Goal: Information Seeking & Learning: Get advice/opinions

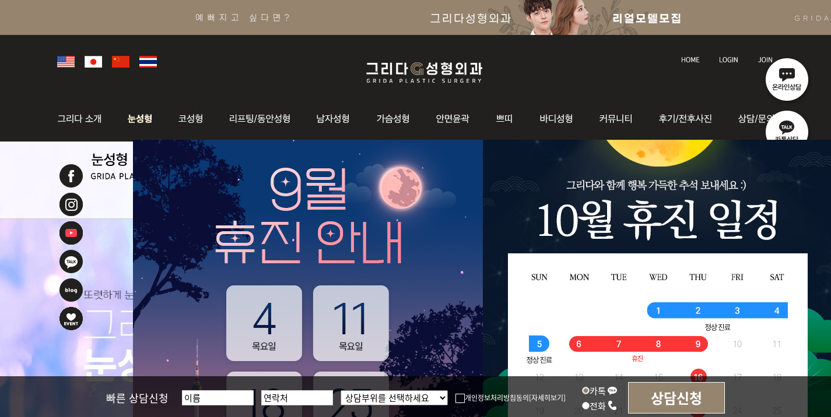
click at [144, 124] on img at bounding box center [140, 118] width 52 height 45
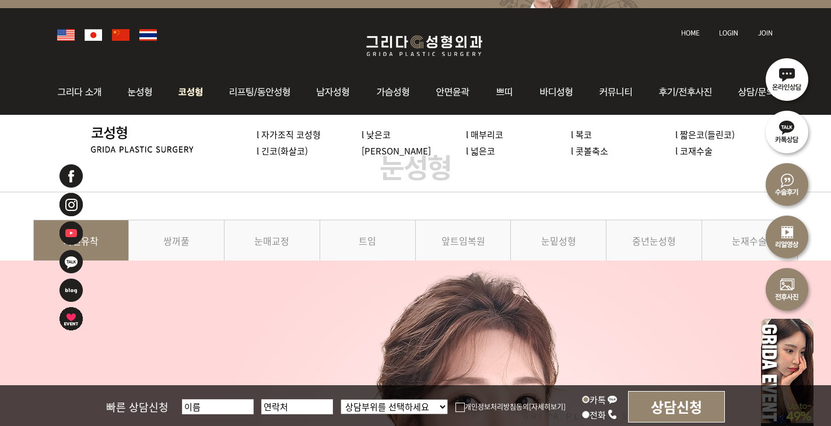
scroll to position [117, 0]
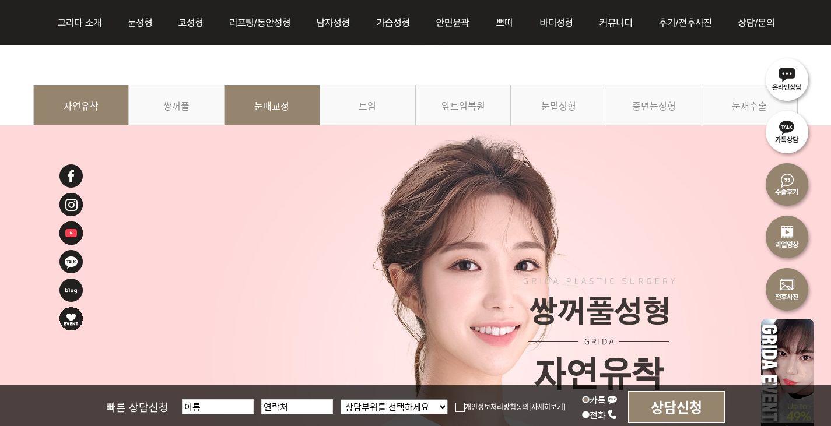
click at [278, 113] on link "눈매교정" at bounding box center [272, 111] width 96 height 53
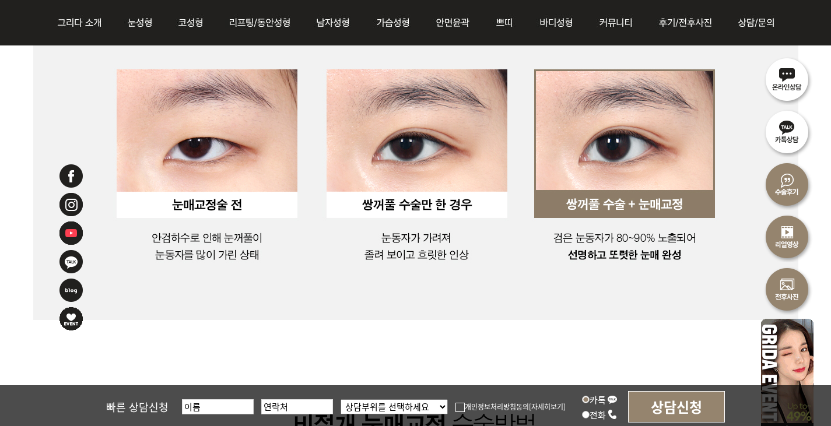
scroll to position [1283, 0]
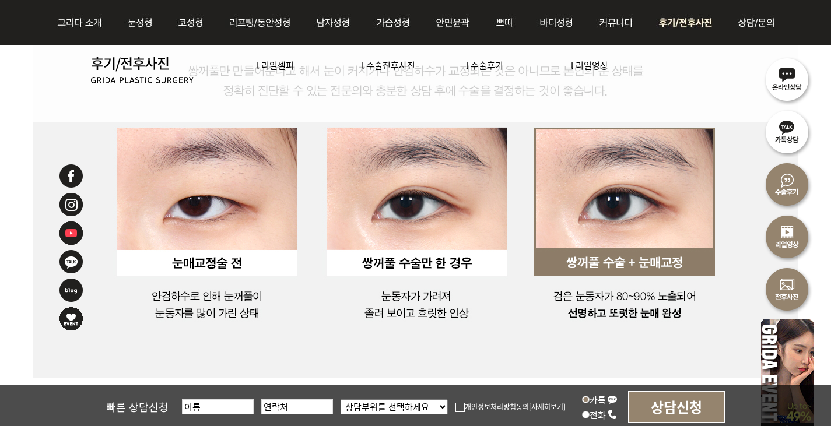
click at [696, 26] on img at bounding box center [687, 22] width 81 height 45
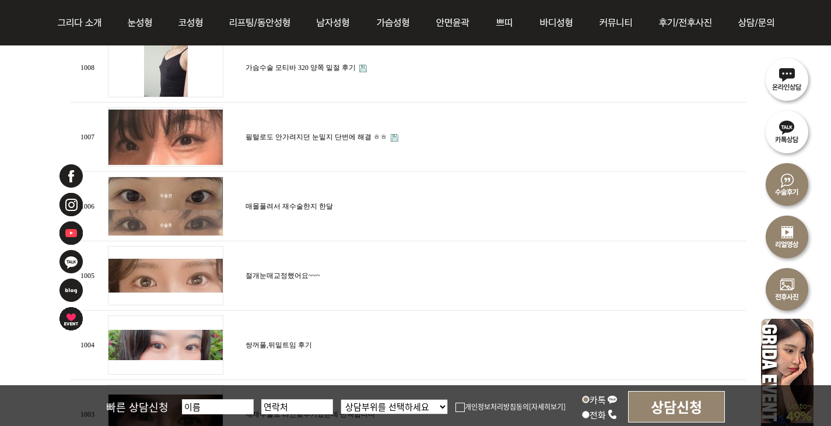
scroll to position [700, 0]
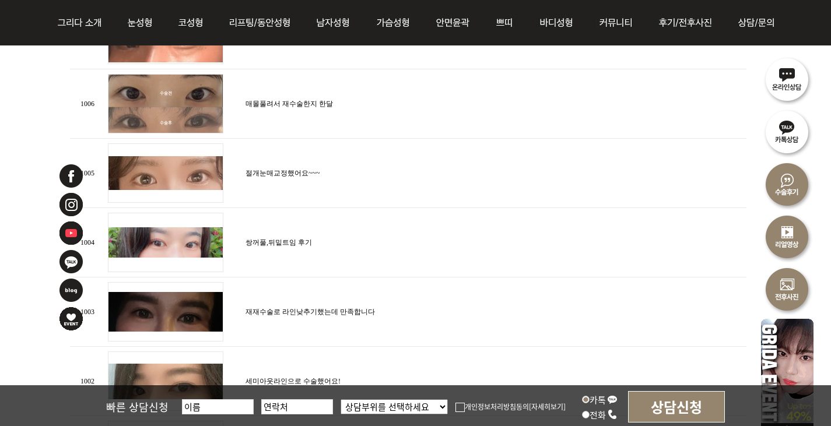
click at [326, 110] on td "매몰풀려서 재수술한지 한달" at bounding box center [495, 103] width 504 height 69
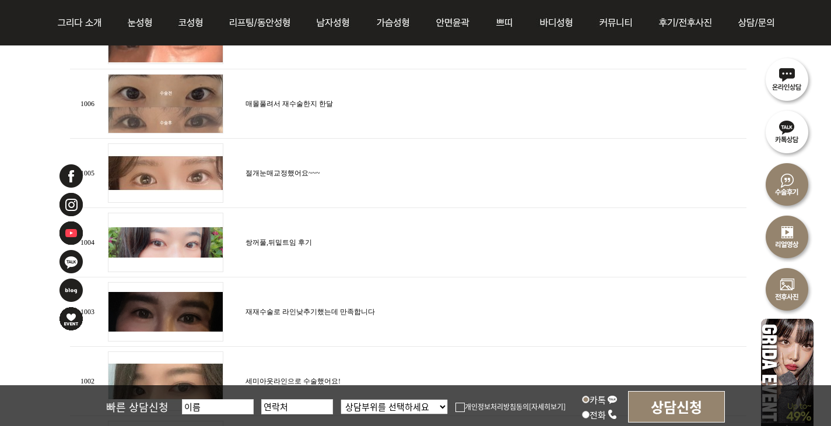
click at [323, 106] on td "매몰풀려서 재수술한지 한달" at bounding box center [495, 103] width 504 height 69
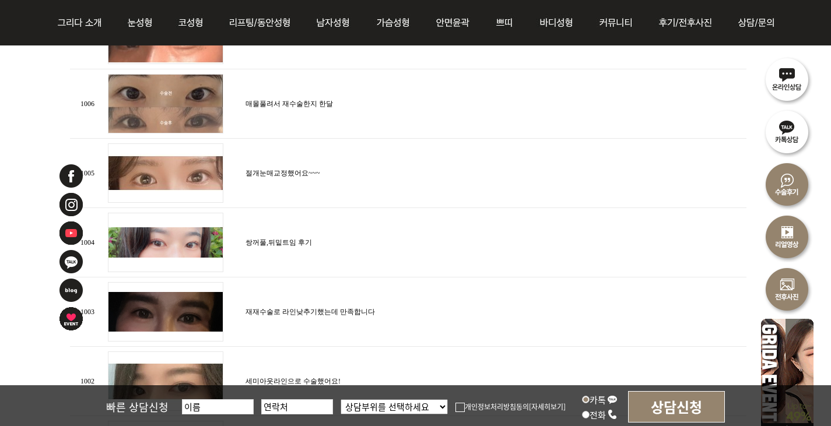
click at [164, 98] on img at bounding box center [165, 103] width 115 height 59
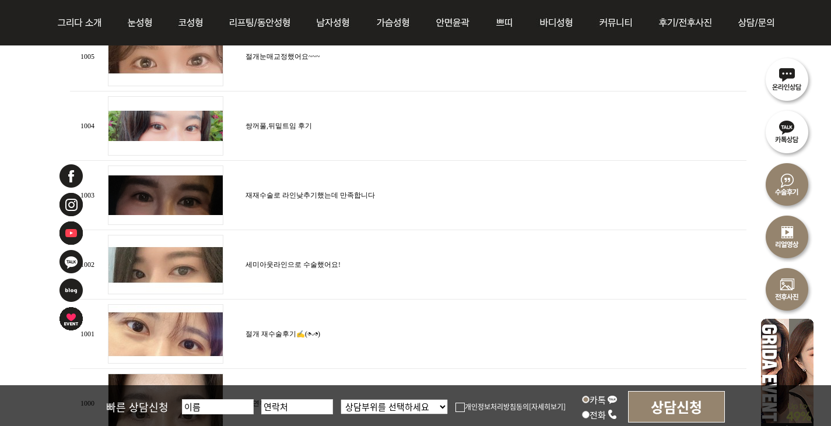
scroll to position [875, 0]
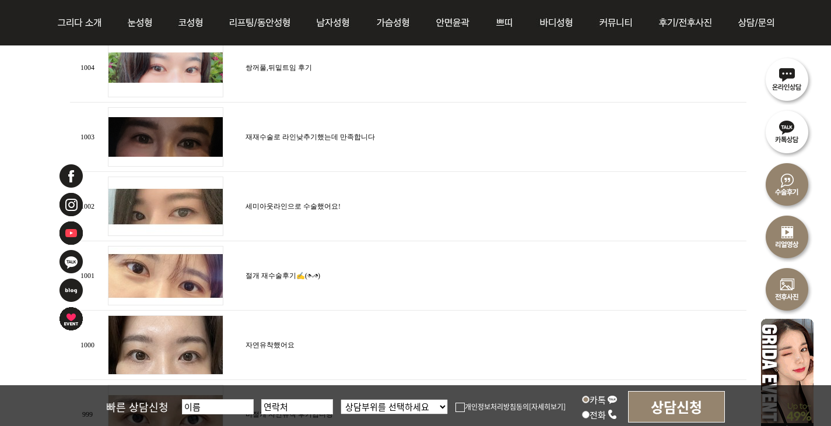
click at [172, 219] on img at bounding box center [165, 206] width 115 height 59
click at [178, 209] on img at bounding box center [165, 206] width 115 height 59
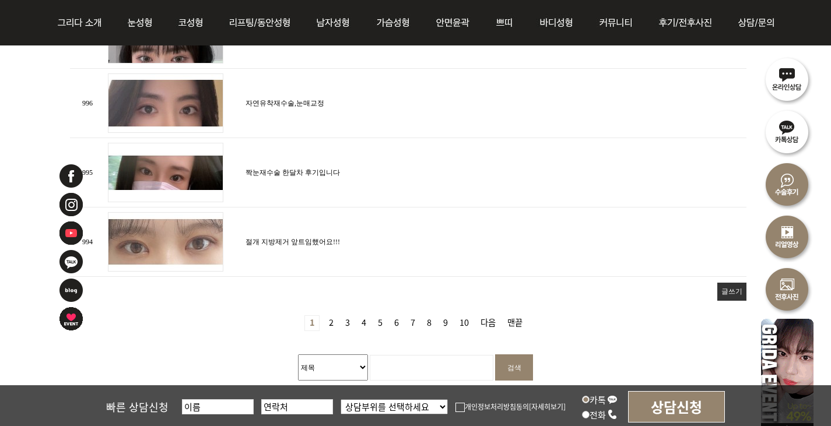
scroll to position [1399, 0]
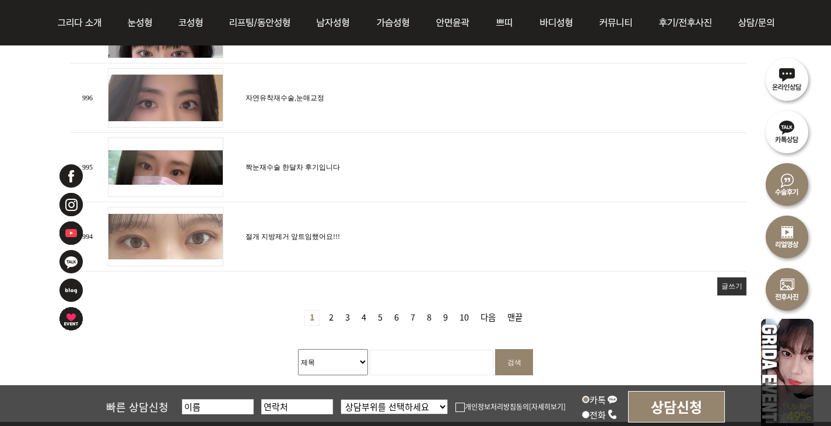
click at [335, 314] on link "2 페이지" at bounding box center [331, 318] width 14 height 15
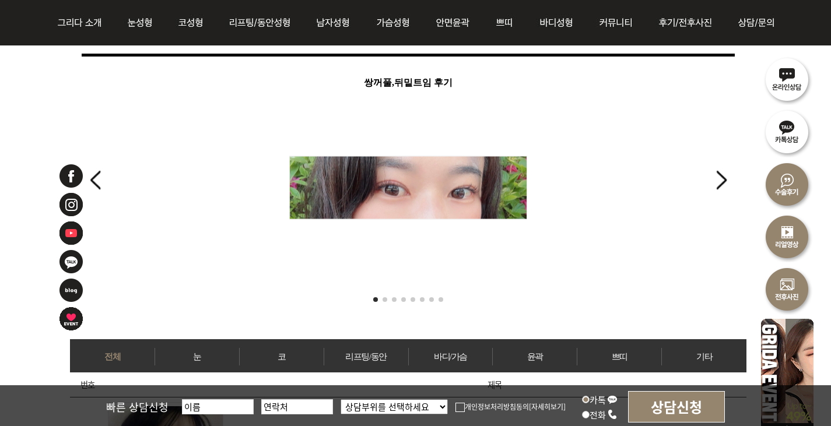
scroll to position [233, 0]
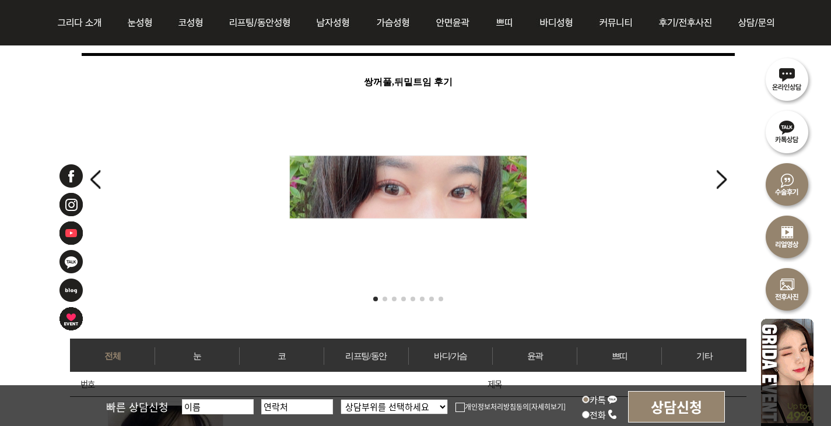
click at [720, 183] on div "Next slide" at bounding box center [721, 180] width 16 height 26
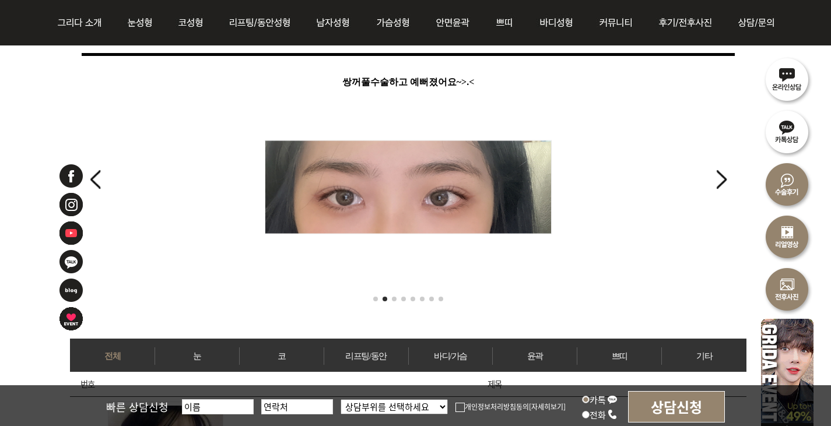
click at [721, 183] on div "Next slide" at bounding box center [721, 180] width 16 height 26
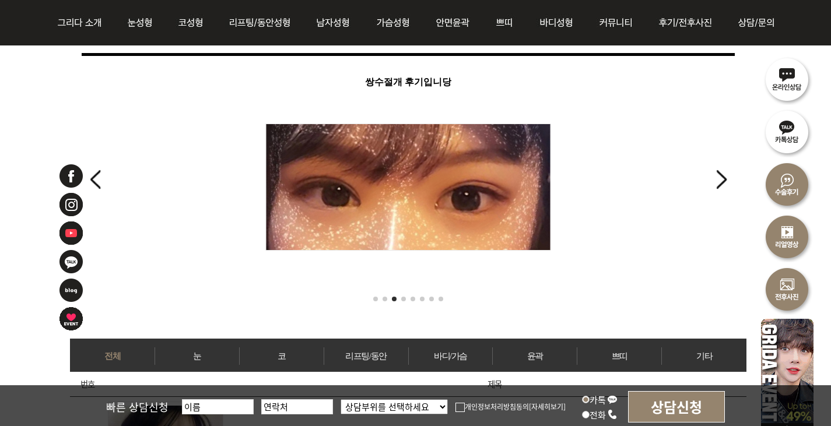
click at [721, 183] on div "Next slide" at bounding box center [721, 180] width 16 height 26
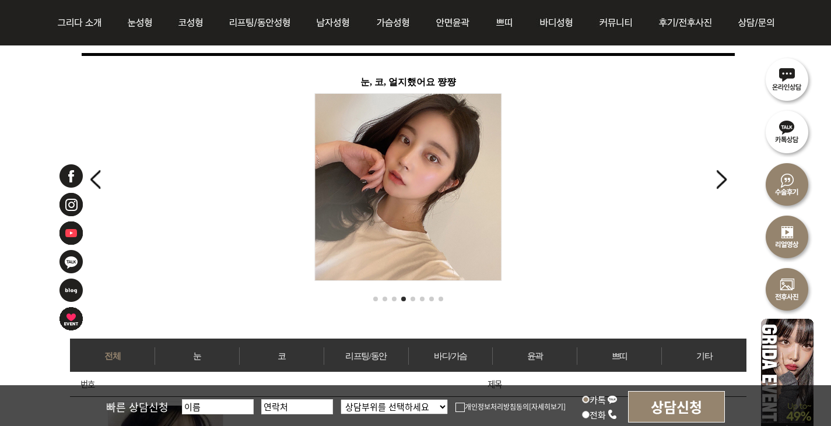
click at [721, 183] on div "Next slide" at bounding box center [721, 180] width 16 height 26
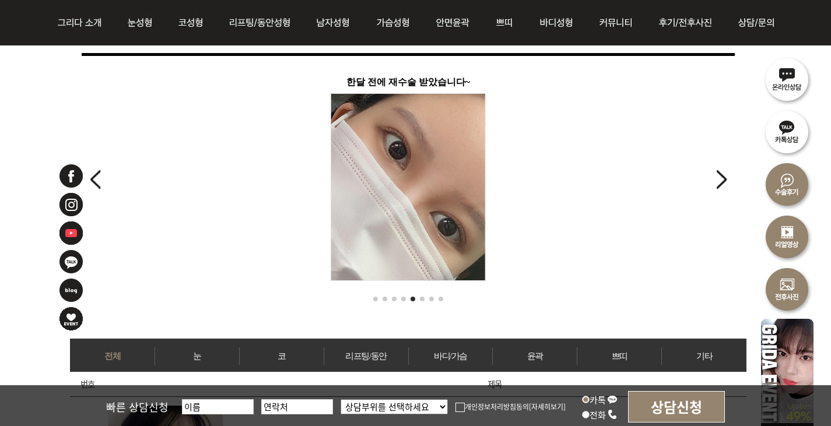
click at [721, 183] on div "Next slide" at bounding box center [721, 180] width 16 height 26
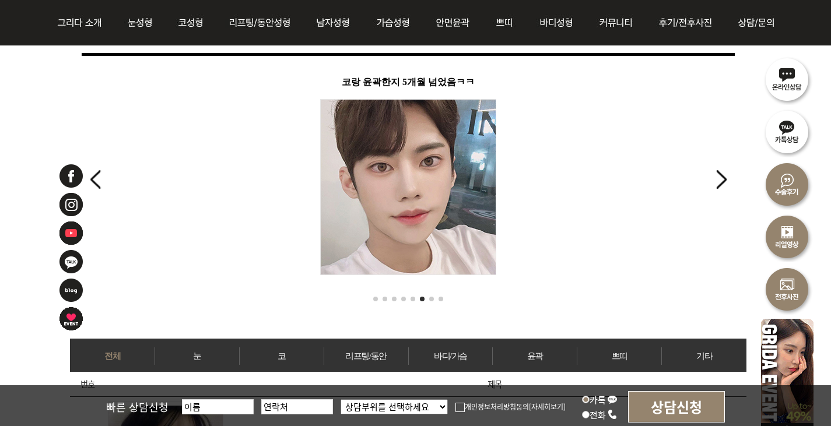
click at [721, 183] on div "Next slide" at bounding box center [721, 180] width 16 height 26
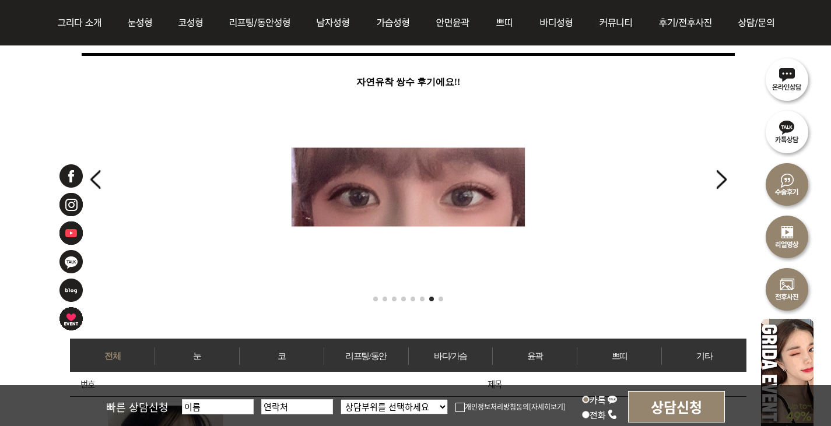
click at [721, 183] on div "Next slide" at bounding box center [721, 180] width 16 height 26
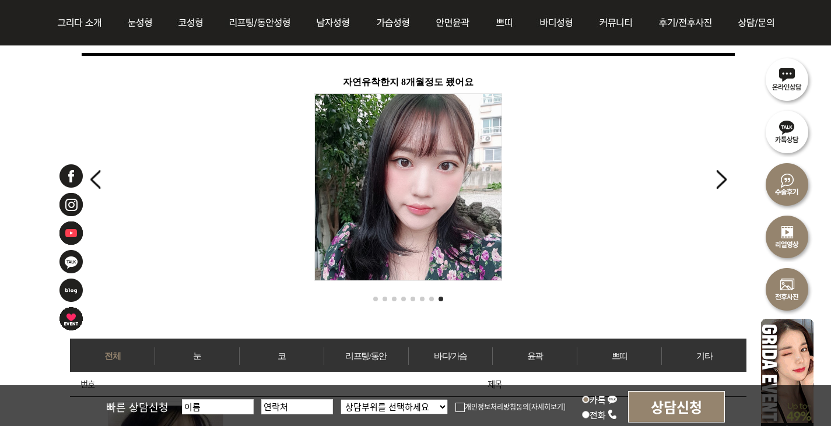
click at [721, 183] on div "Next slide" at bounding box center [721, 180] width 16 height 26
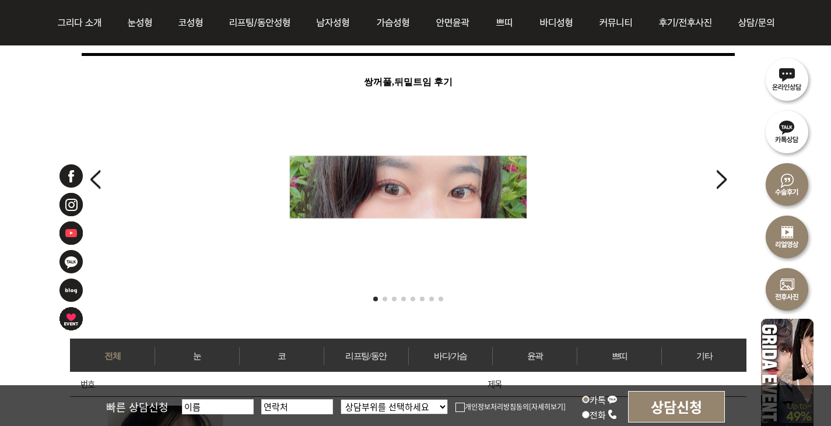
click at [721, 183] on div "Next slide" at bounding box center [721, 180] width 16 height 26
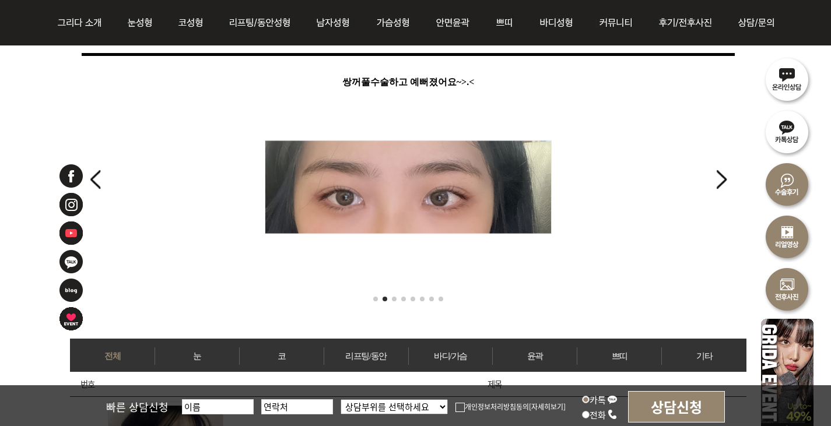
click at [721, 183] on div "Next slide" at bounding box center [721, 180] width 16 height 26
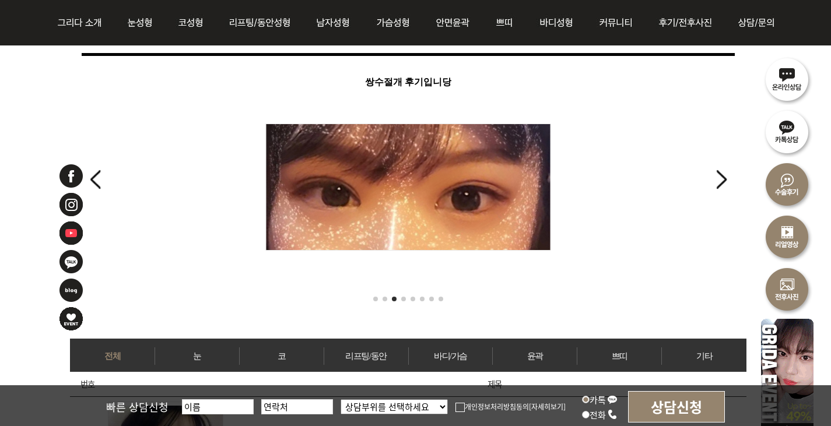
click at [721, 183] on div "Next slide" at bounding box center [721, 180] width 16 height 26
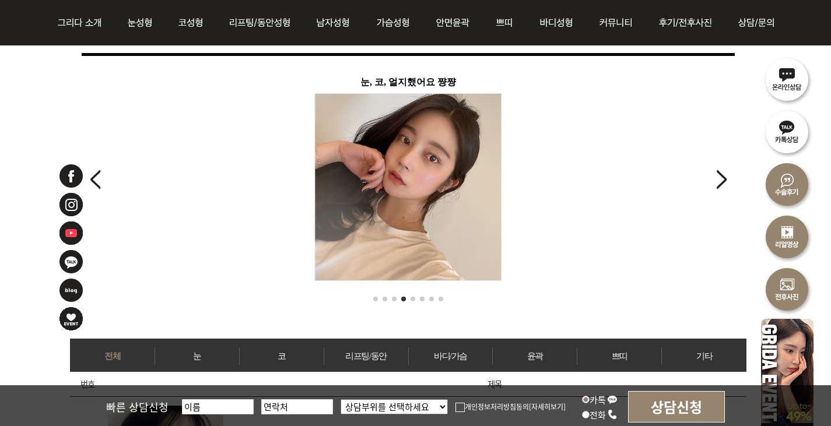
click at [721, 183] on div "Next slide" at bounding box center [721, 180] width 16 height 26
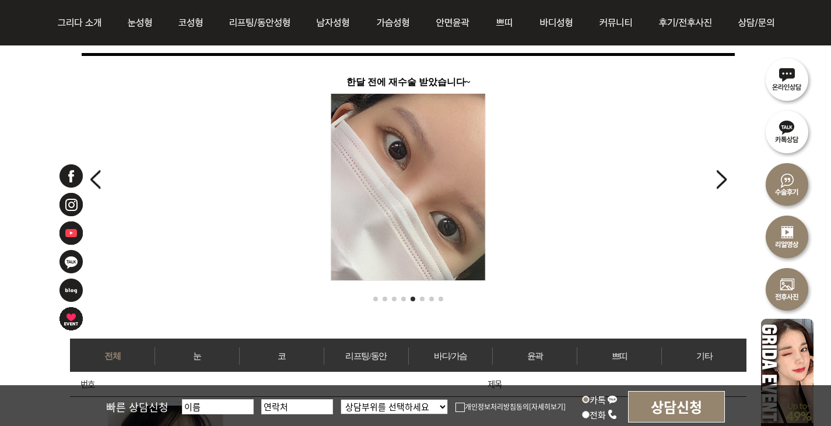
click at [721, 183] on div "Next slide" at bounding box center [721, 180] width 16 height 26
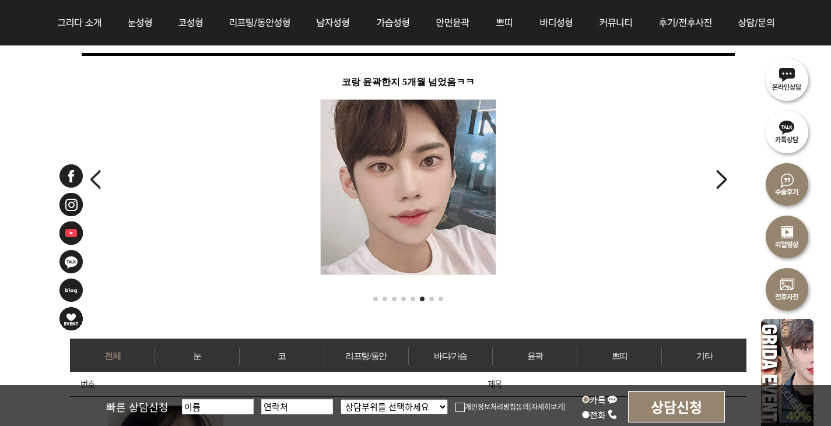
click at [721, 183] on div "Next slide" at bounding box center [721, 180] width 16 height 26
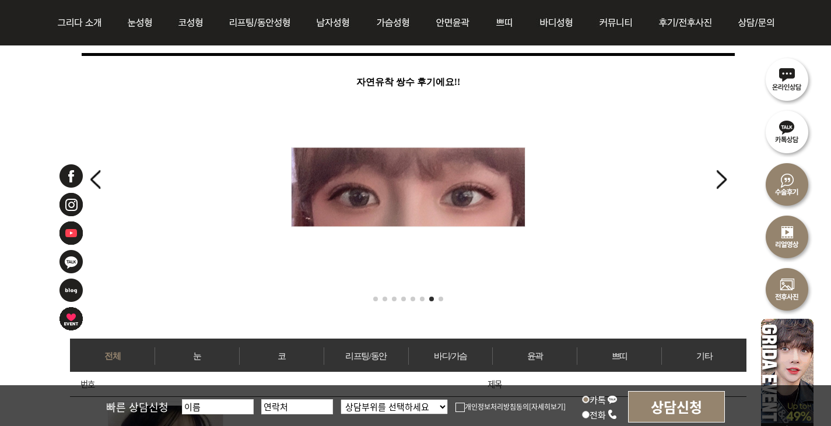
click at [721, 183] on div "Next slide" at bounding box center [721, 180] width 16 height 26
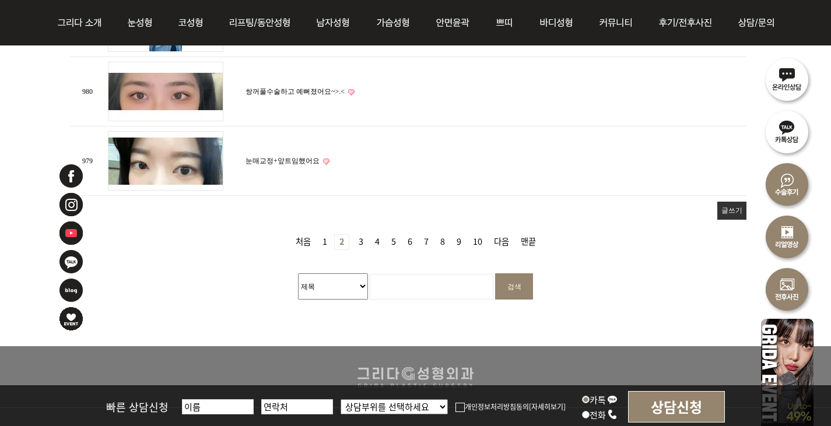
scroll to position [1516, 0]
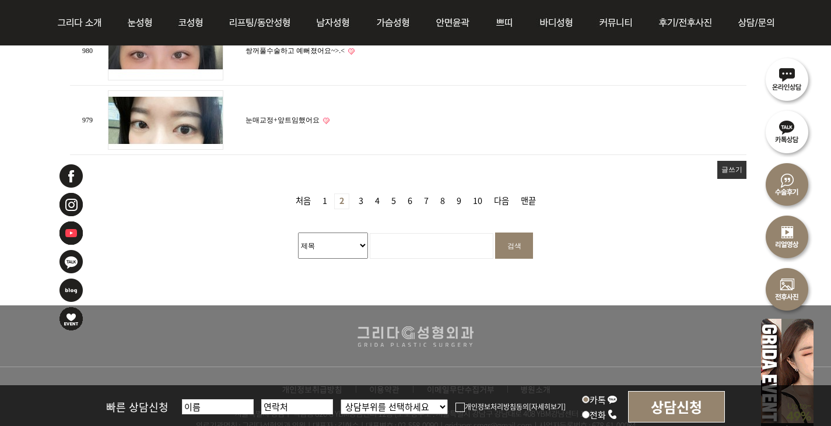
click at [360, 200] on link "3 페이지" at bounding box center [361, 201] width 14 height 15
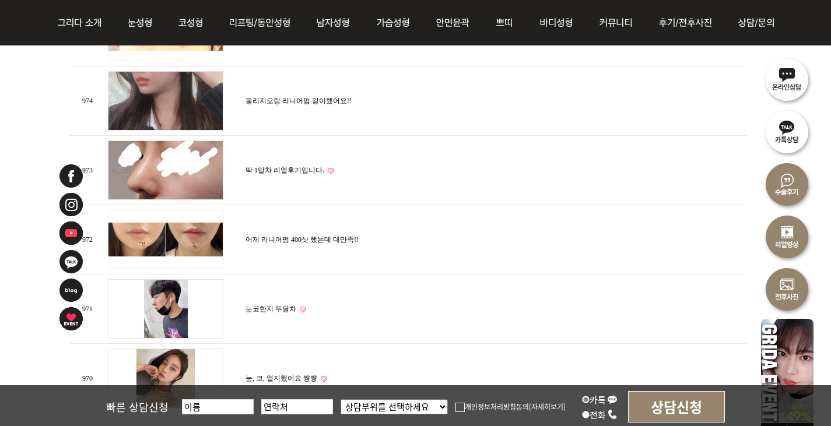
scroll to position [875, 0]
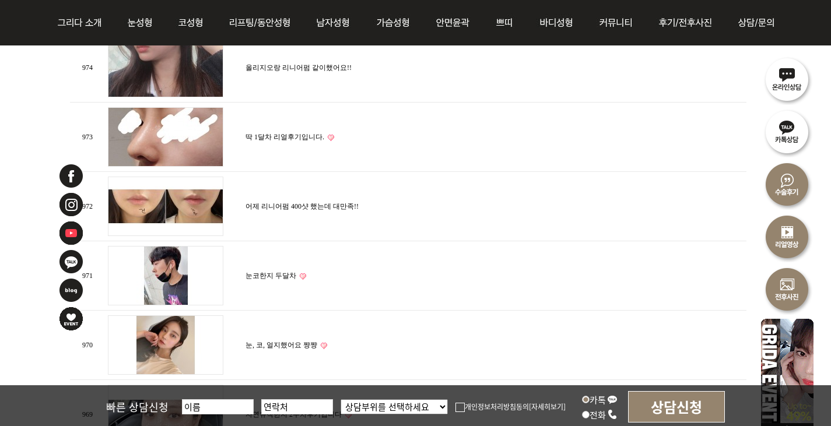
click at [556, 281] on td "눈코한지 두달차" at bounding box center [495, 275] width 504 height 69
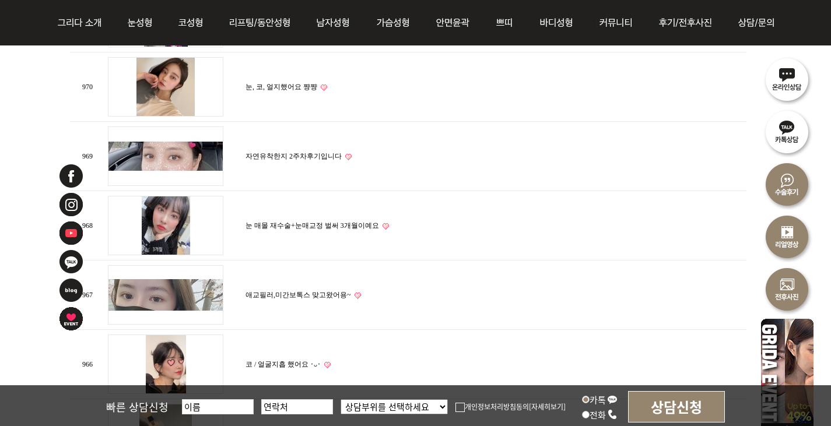
scroll to position [1166, 0]
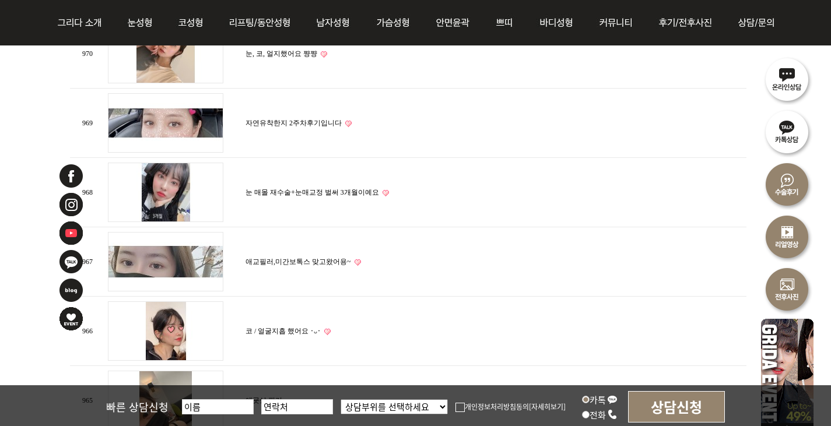
click at [570, 312] on td "코 / 얼굴지흡 했어요 ･ᴗ･" at bounding box center [495, 331] width 504 height 69
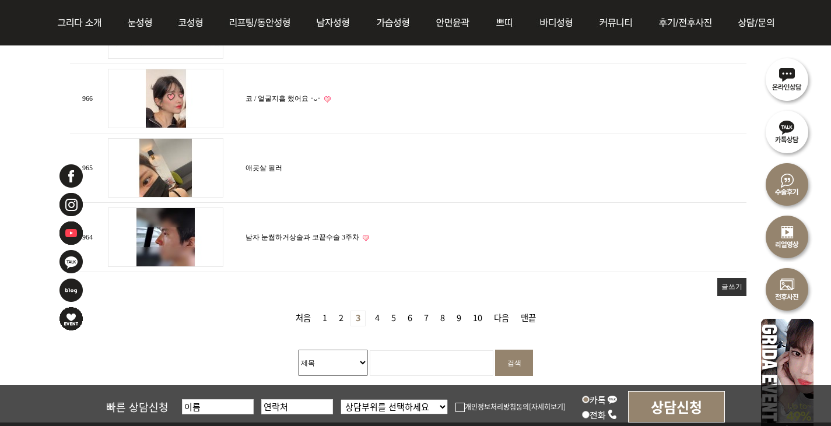
scroll to position [1399, 0]
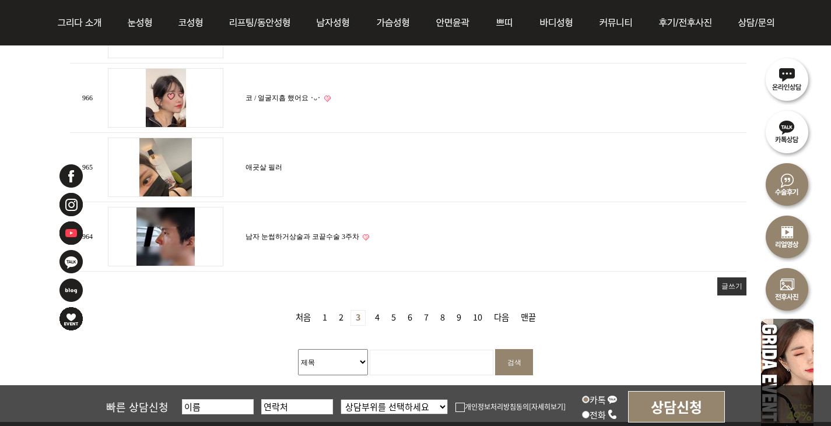
click at [376, 311] on link "4 페이지" at bounding box center [377, 318] width 14 height 15
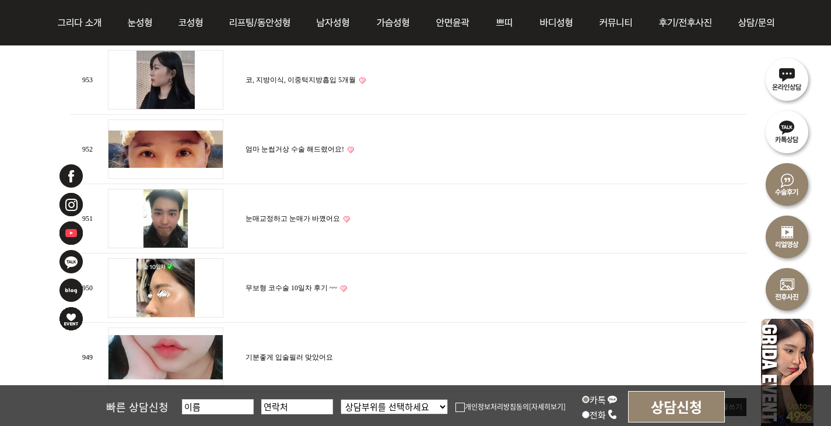
scroll to position [1399, 0]
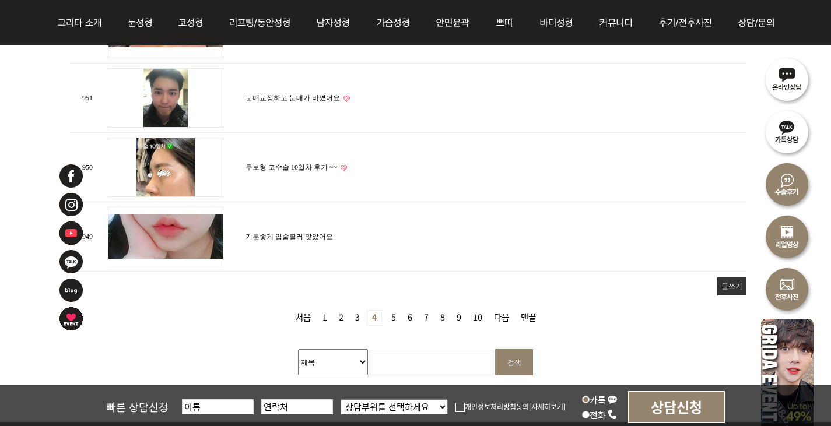
click at [393, 313] on link "5 페이지" at bounding box center [394, 318] width 14 height 15
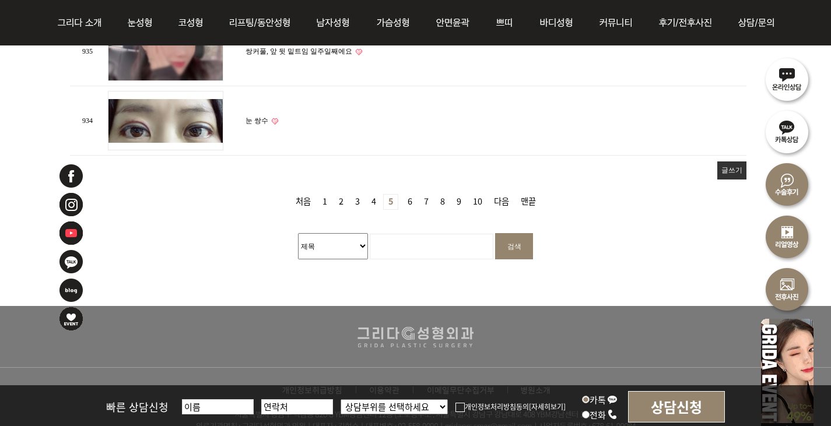
scroll to position [1516, 0]
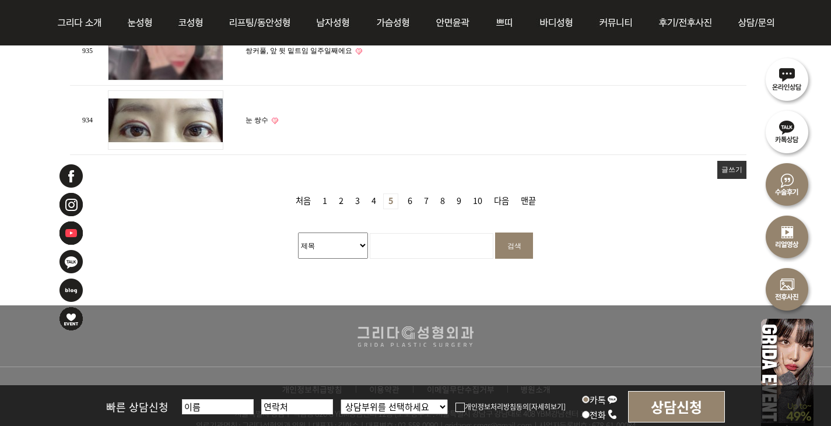
click at [410, 197] on link "6 페이지" at bounding box center [410, 201] width 14 height 15
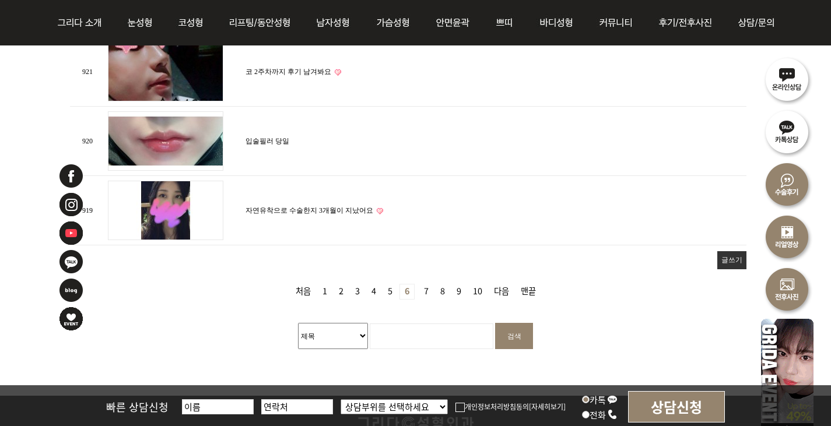
scroll to position [1516, 0]
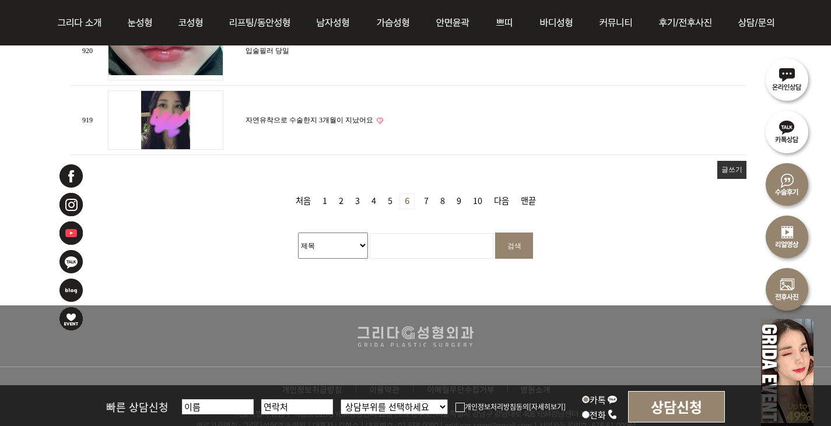
click at [425, 198] on link "7 페이지" at bounding box center [426, 201] width 14 height 15
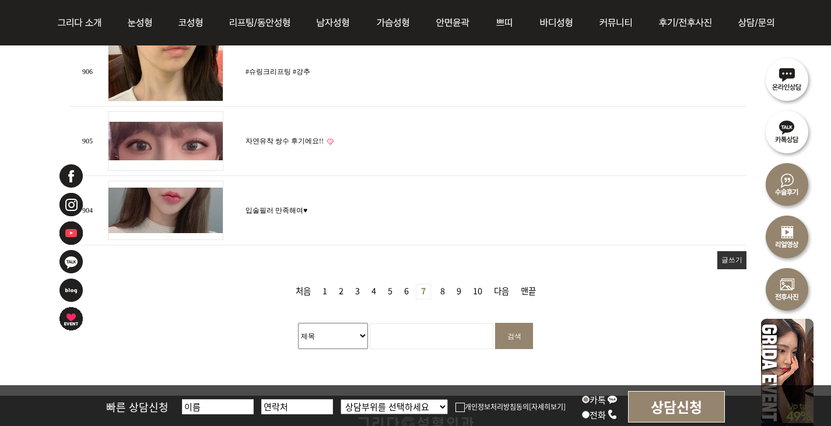
scroll to position [1458, 0]
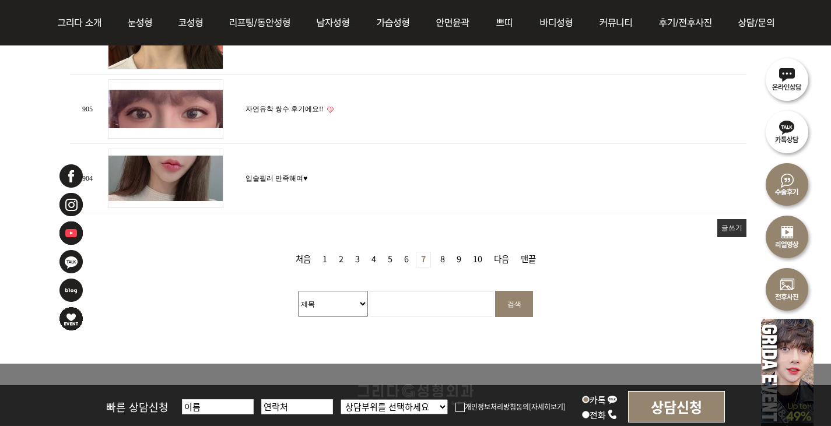
click at [441, 252] on link "8 페이지" at bounding box center [443, 259] width 14 height 15
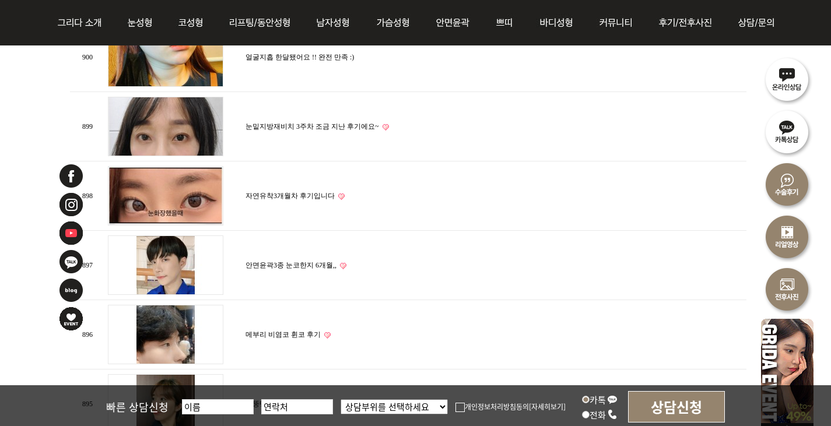
scroll to position [816, 0]
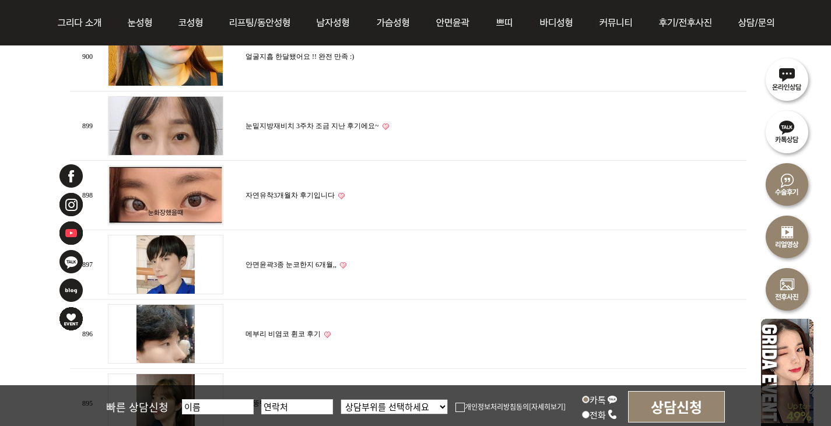
click at [142, 180] on img at bounding box center [165, 195] width 115 height 59
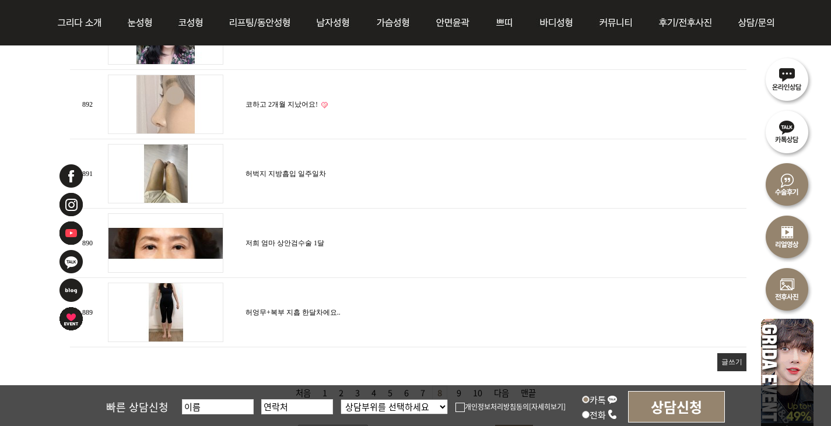
scroll to position [1341, 0]
